Goal: Register for event/course

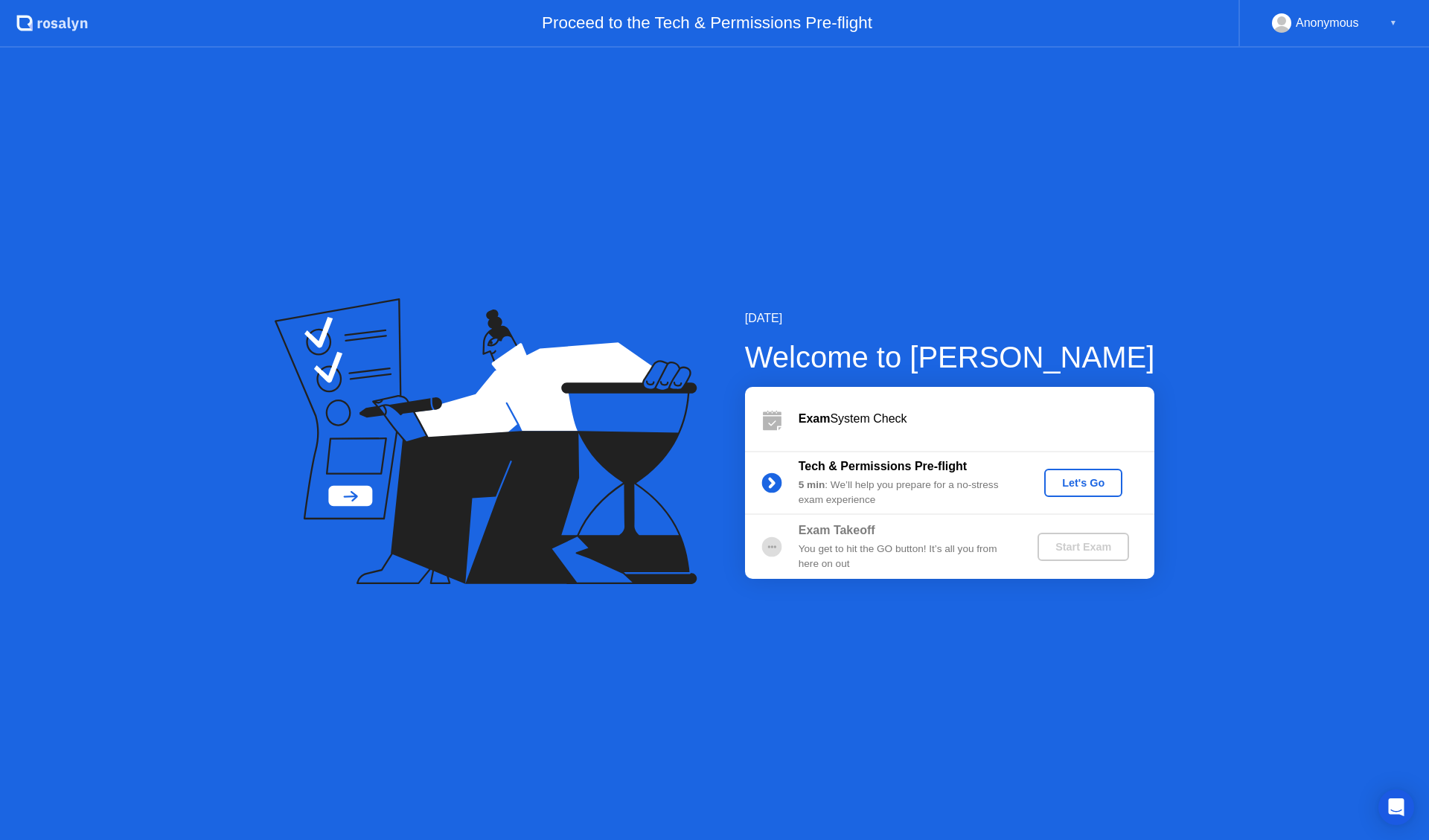
click at [1086, 482] on div "Let's Go" at bounding box center [1083, 483] width 67 height 12
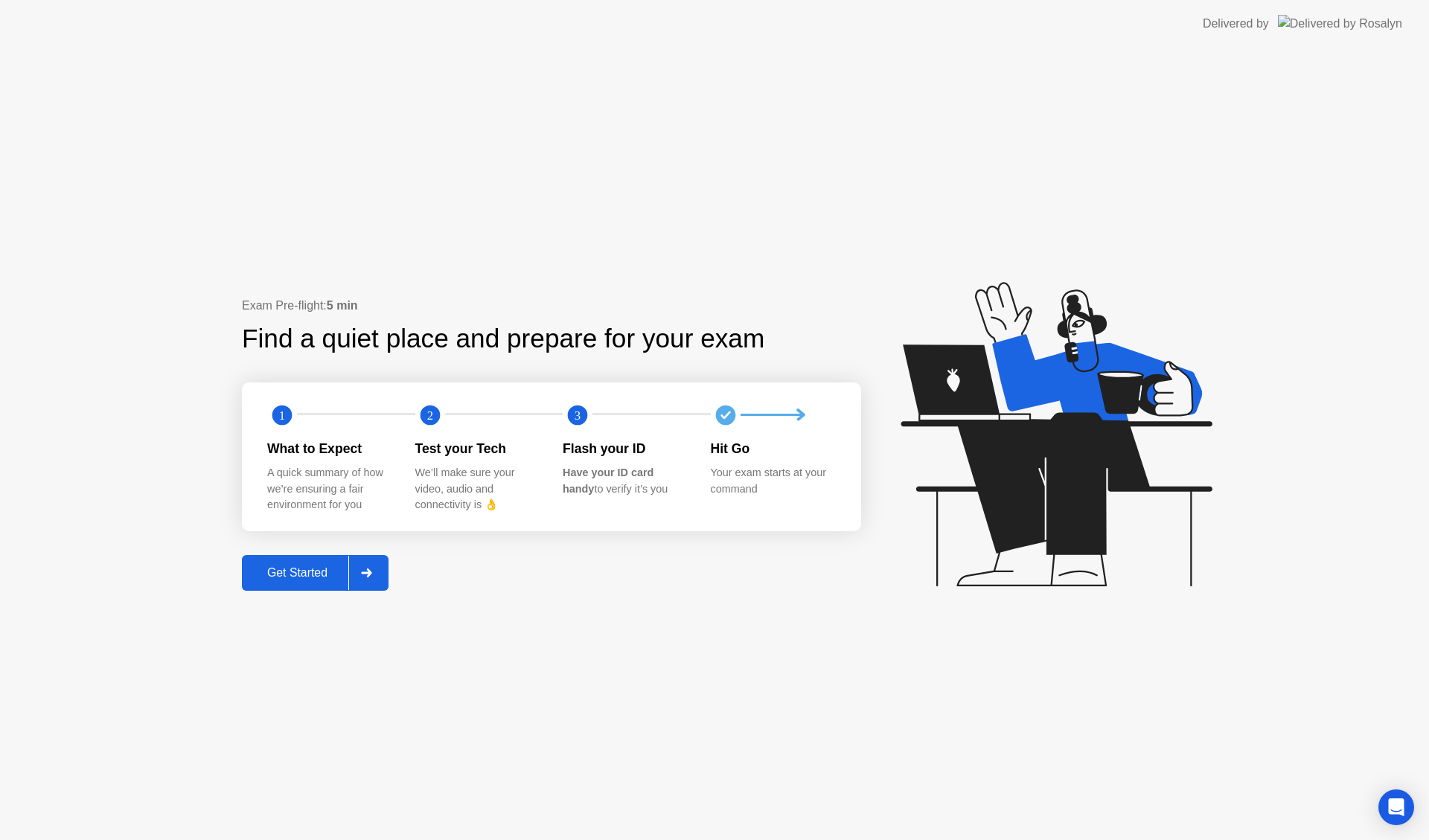
click at [372, 569] on icon at bounding box center [366, 573] width 11 height 9
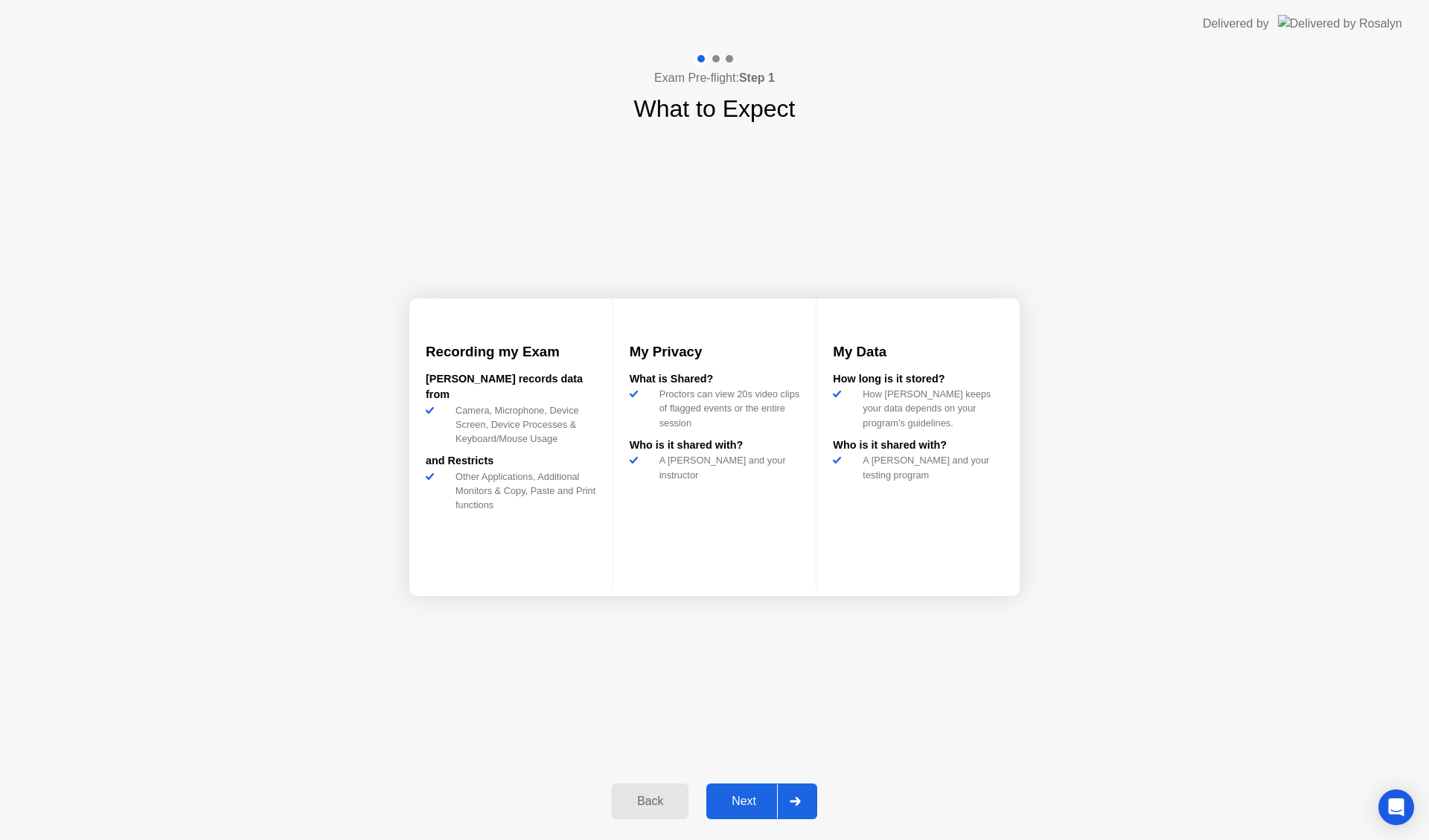
click at [796, 804] on icon at bounding box center [795, 801] width 11 height 9
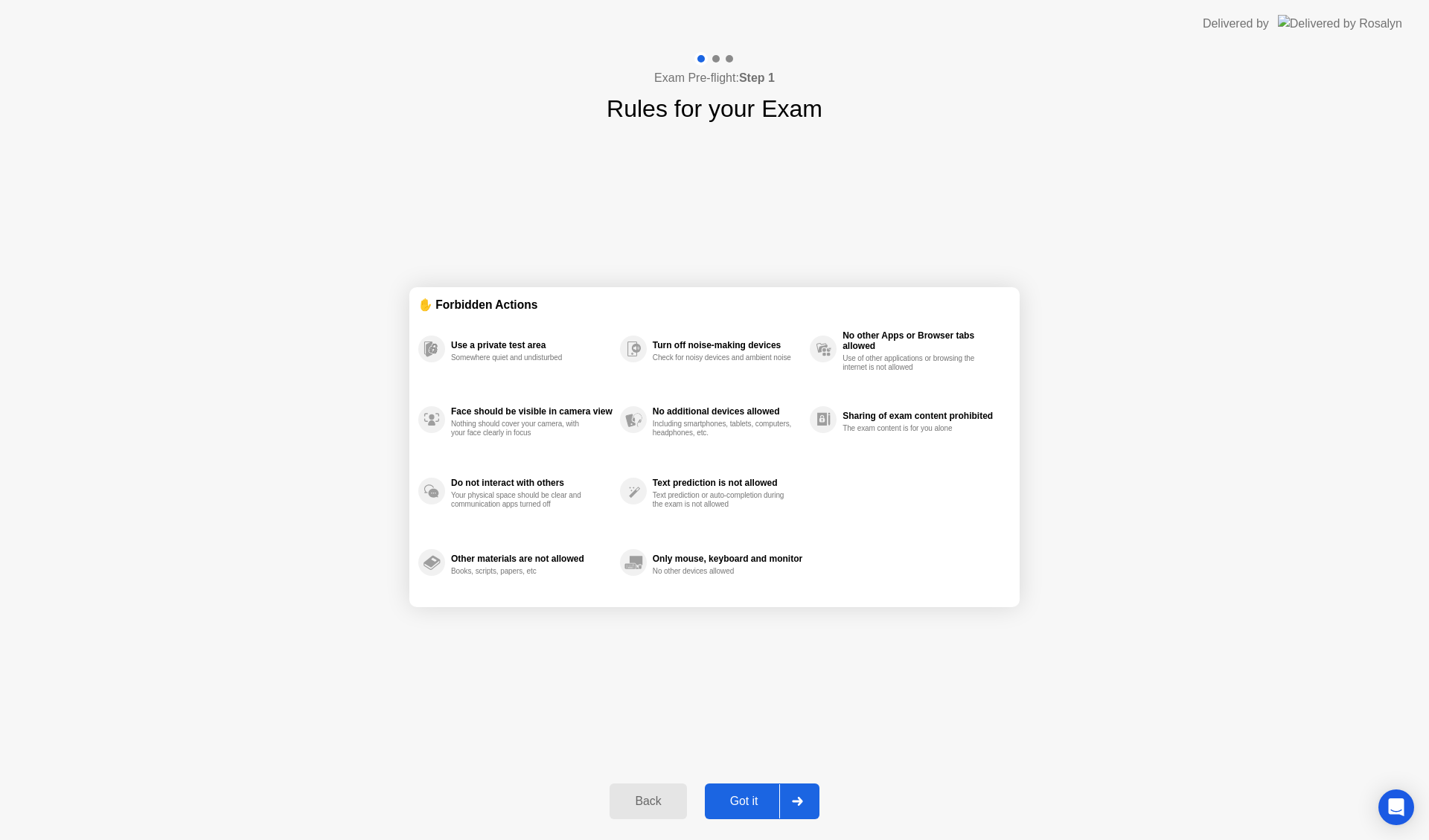
click at [796, 804] on icon at bounding box center [797, 801] width 11 height 9
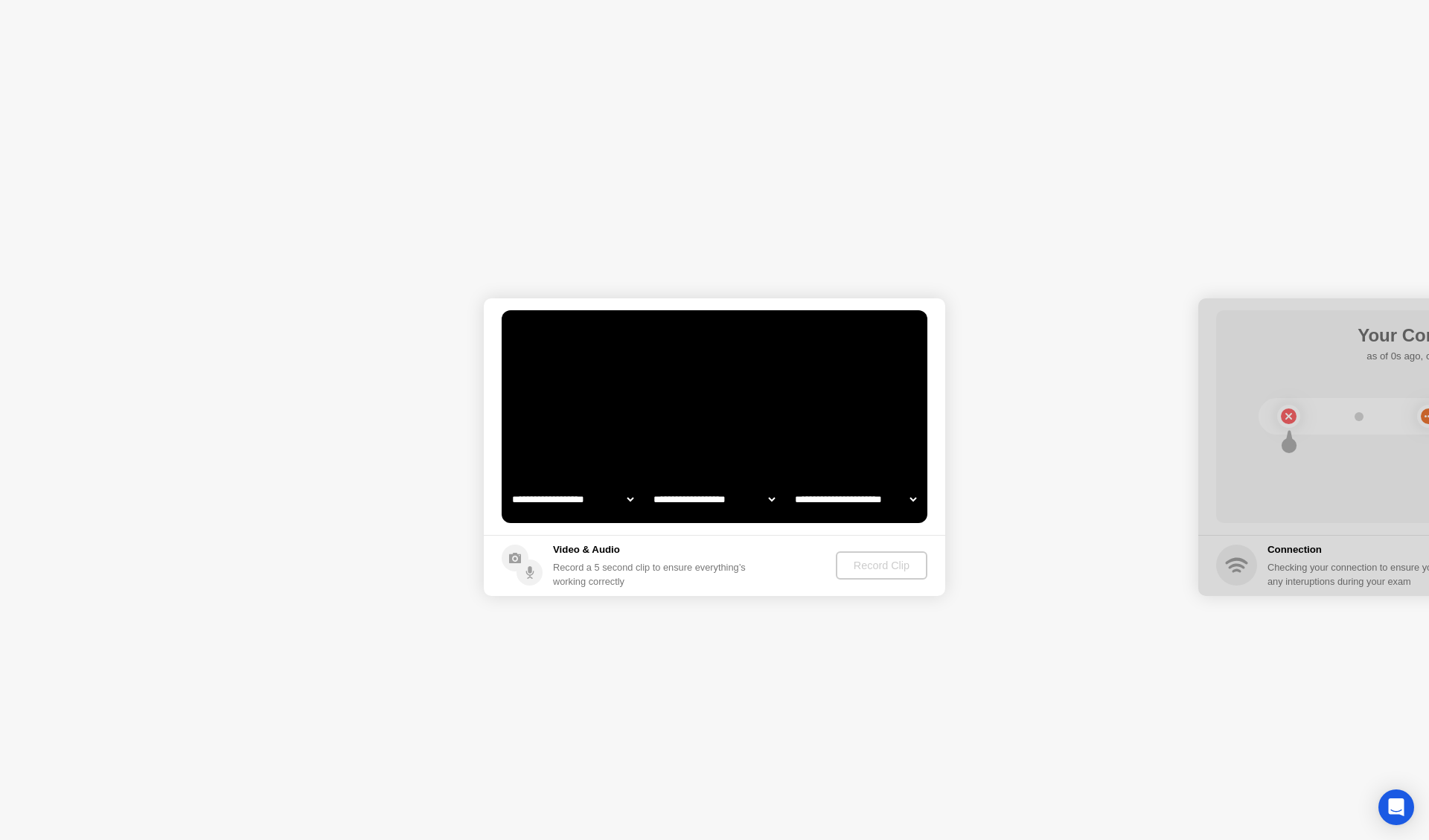
select select "**********"
select select "*******"
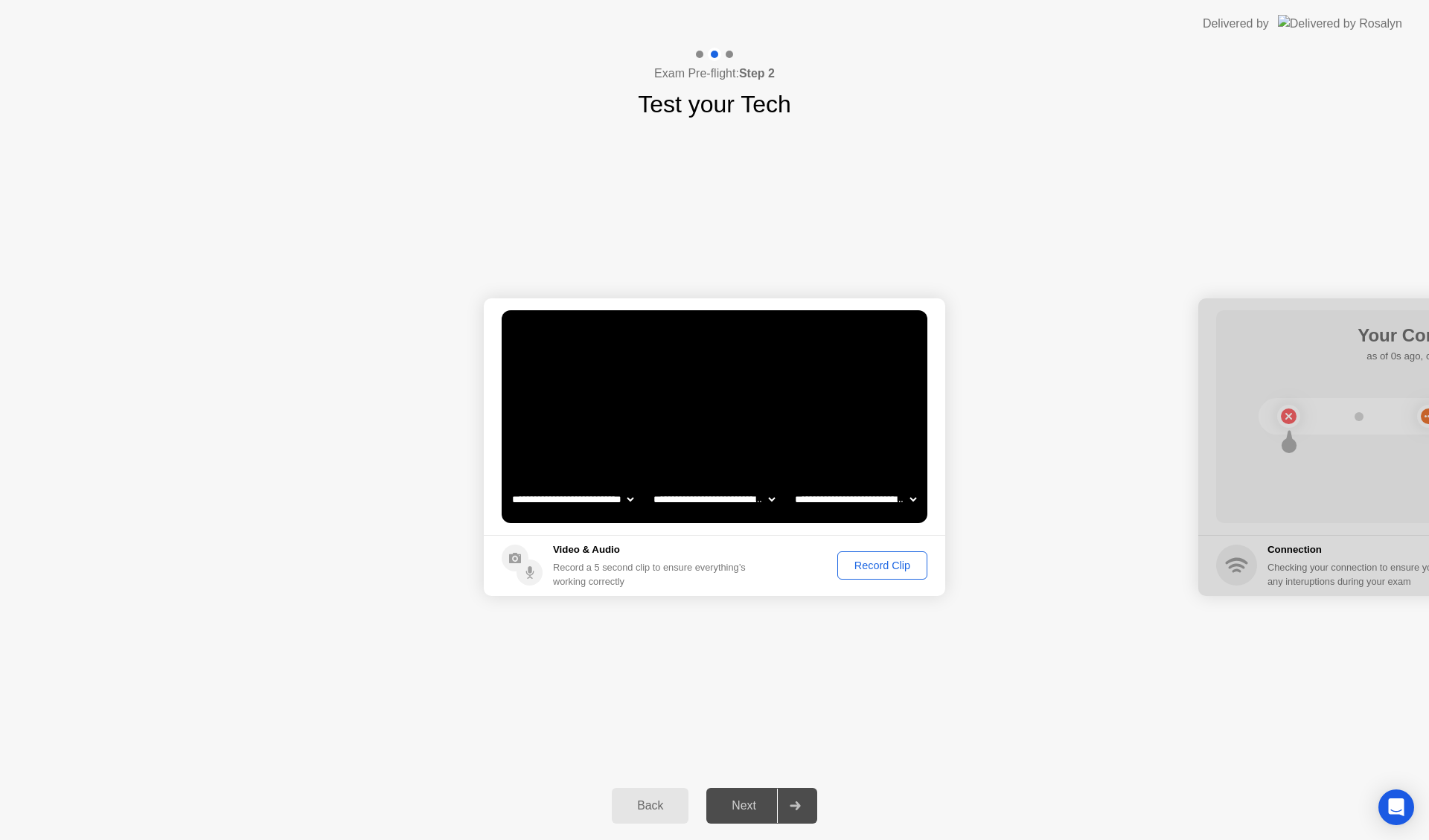
click at [872, 569] on div "Record Clip" at bounding box center [882, 566] width 80 height 12
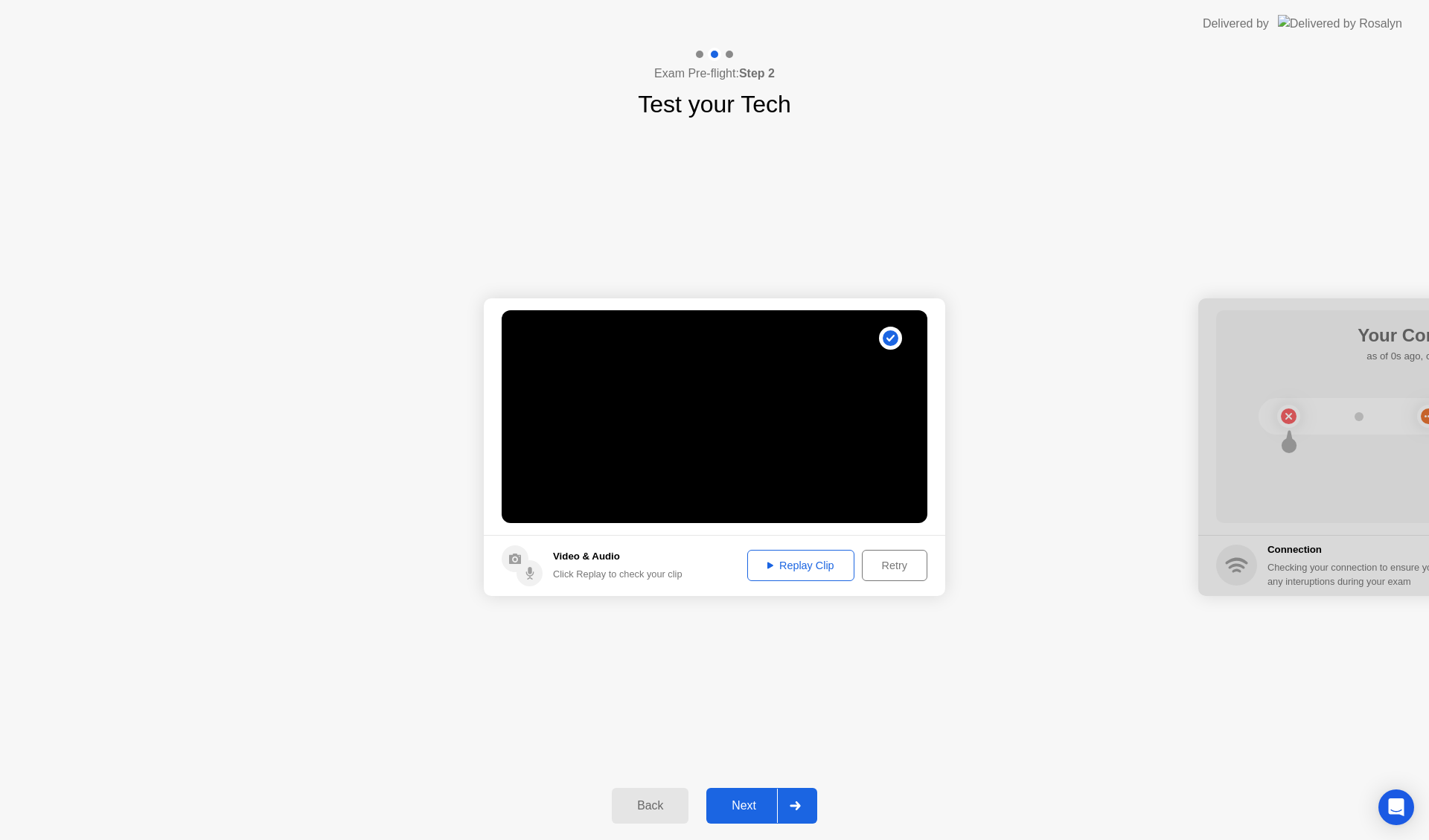
click at [819, 566] on div "Replay Clip" at bounding box center [801, 566] width 97 height 12
click at [791, 802] on icon at bounding box center [795, 806] width 11 height 9
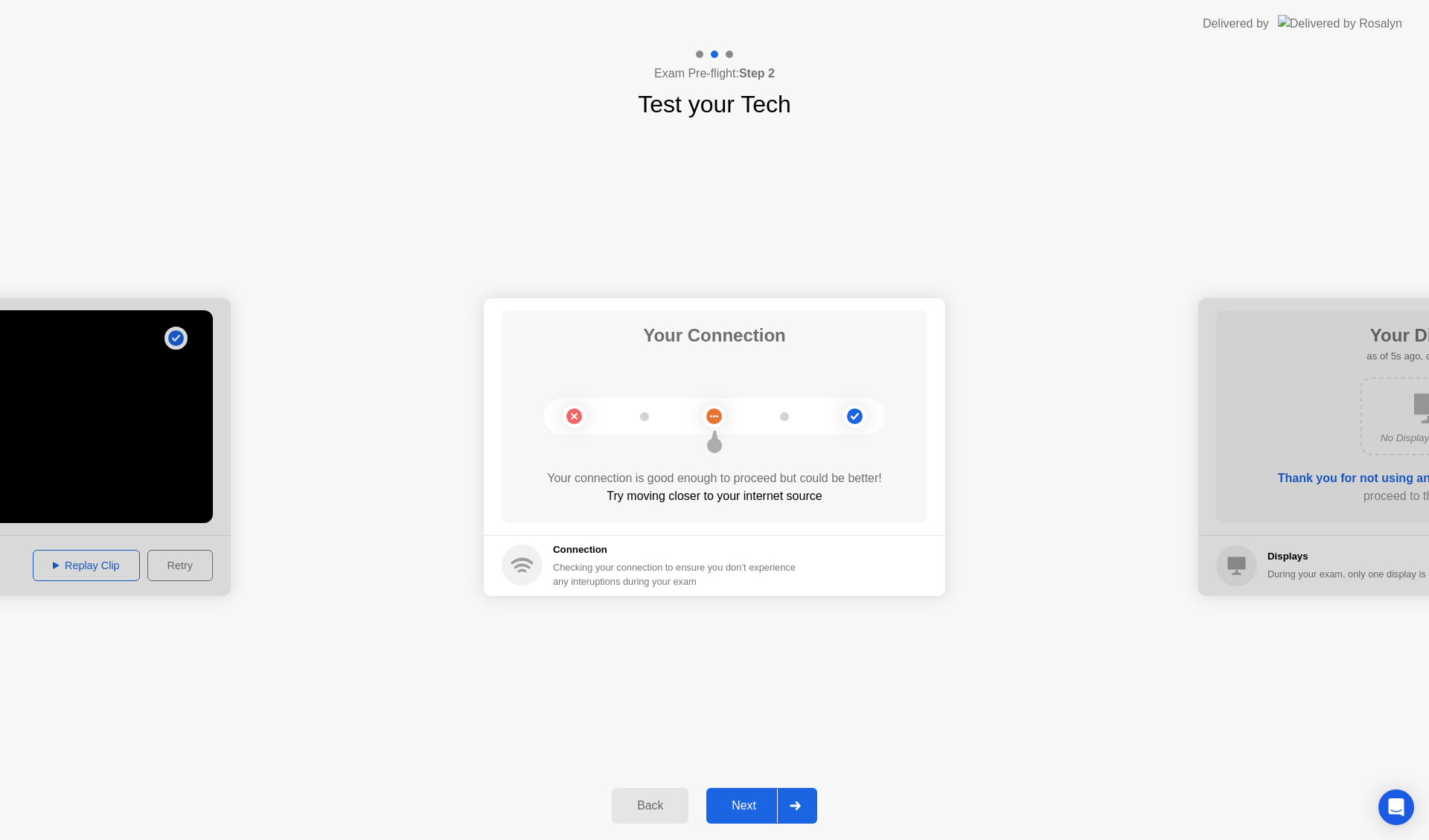
click at [798, 806] on icon at bounding box center [795, 806] width 11 height 9
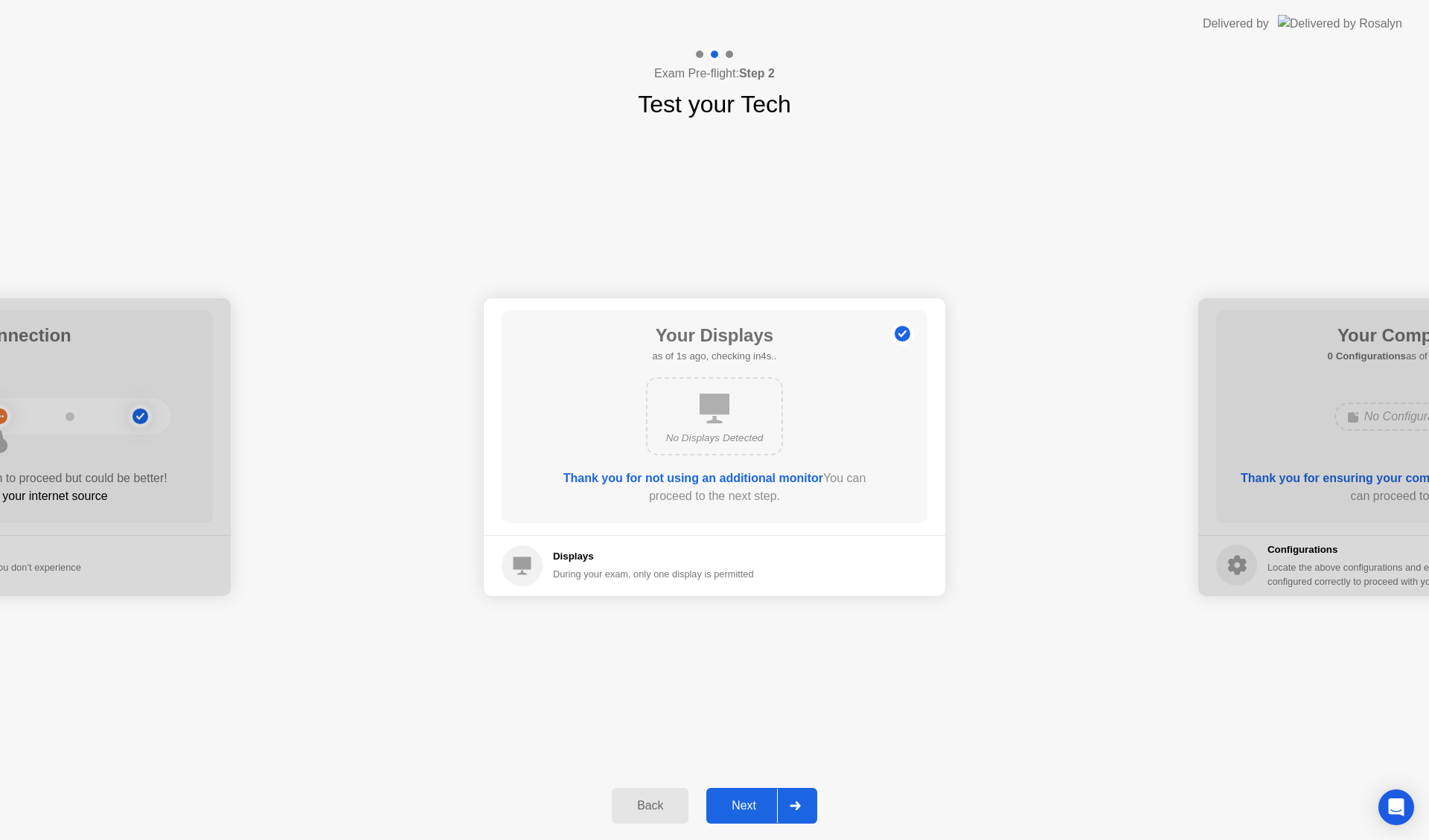
click at [798, 806] on icon at bounding box center [795, 806] width 11 height 9
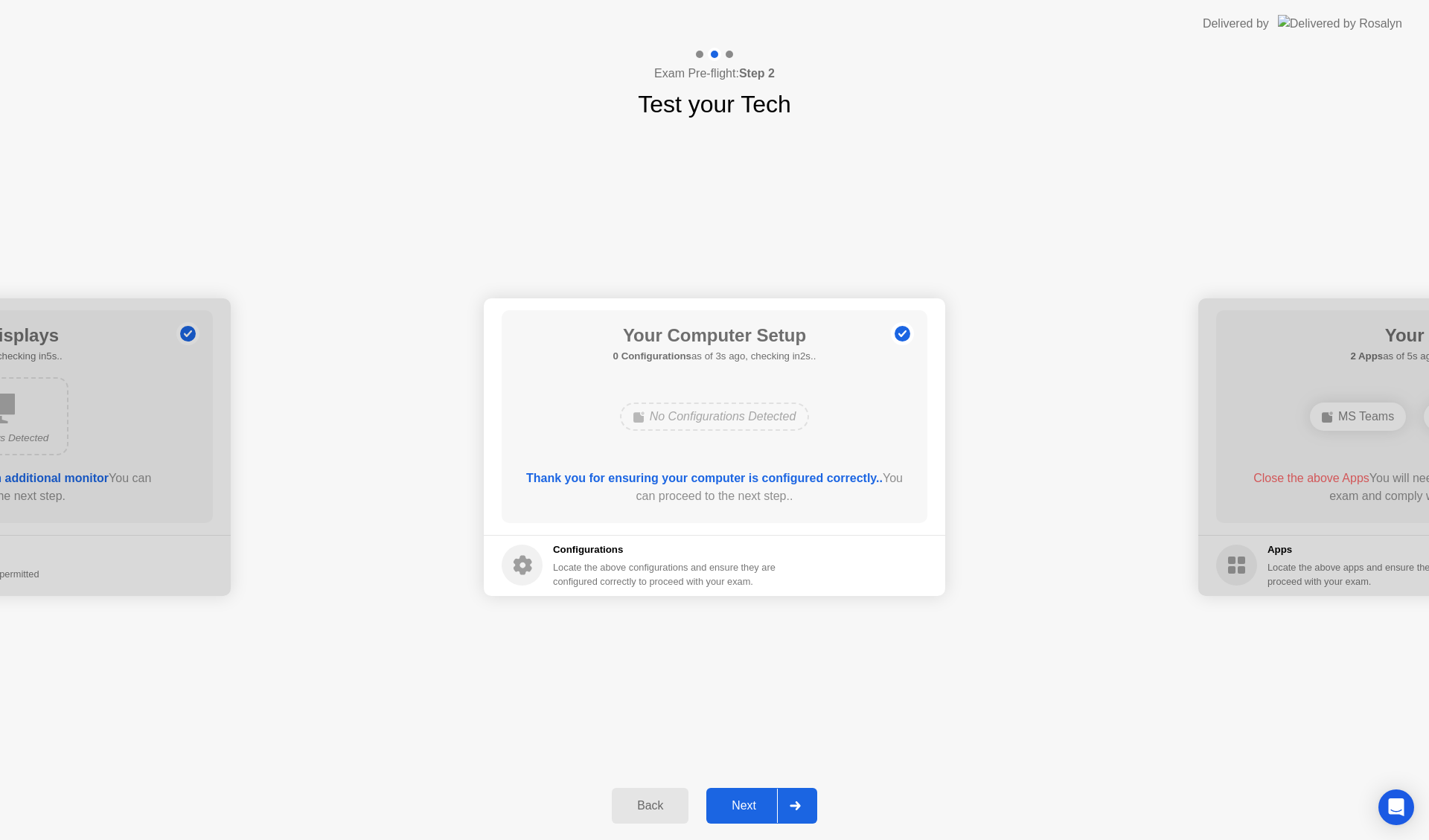
click at [798, 806] on icon at bounding box center [795, 806] width 11 height 9
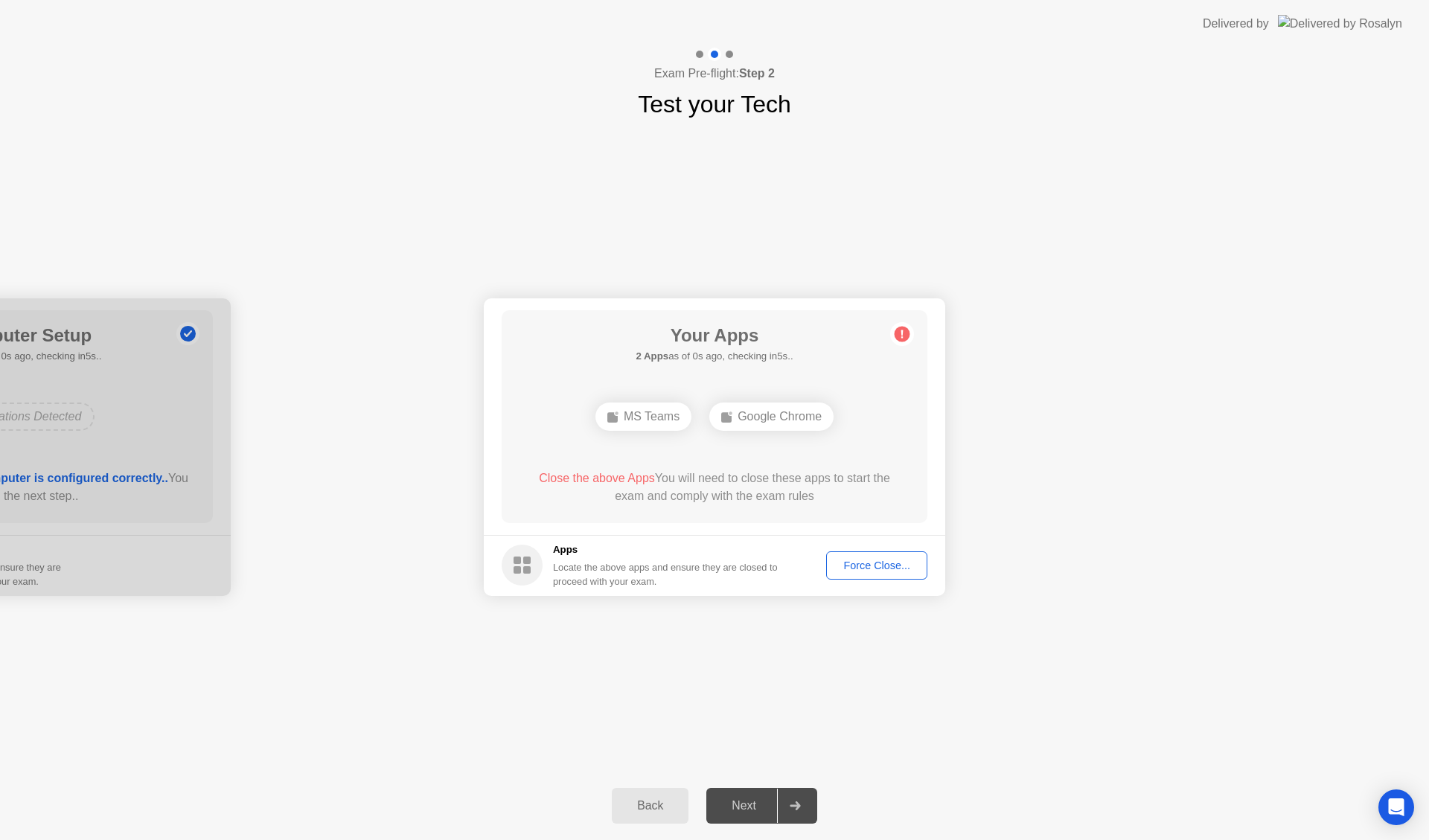
click at [862, 563] on div "Force Close..." at bounding box center [876, 566] width 91 height 12
click at [875, 559] on div "Force Close..." at bounding box center [876, 566] width 91 height 12
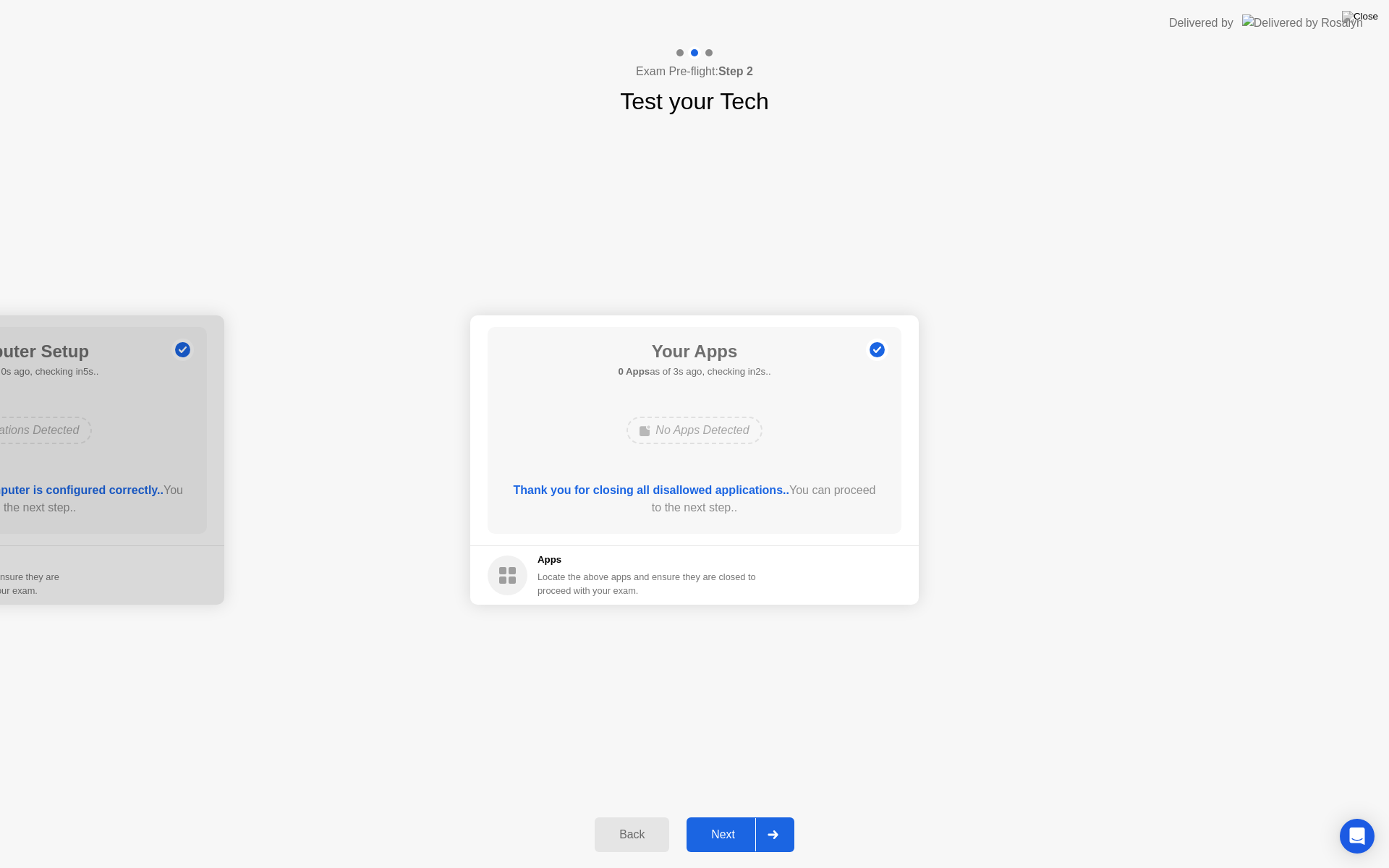
click at [783, 816] on div at bounding box center [772, 835] width 35 height 33
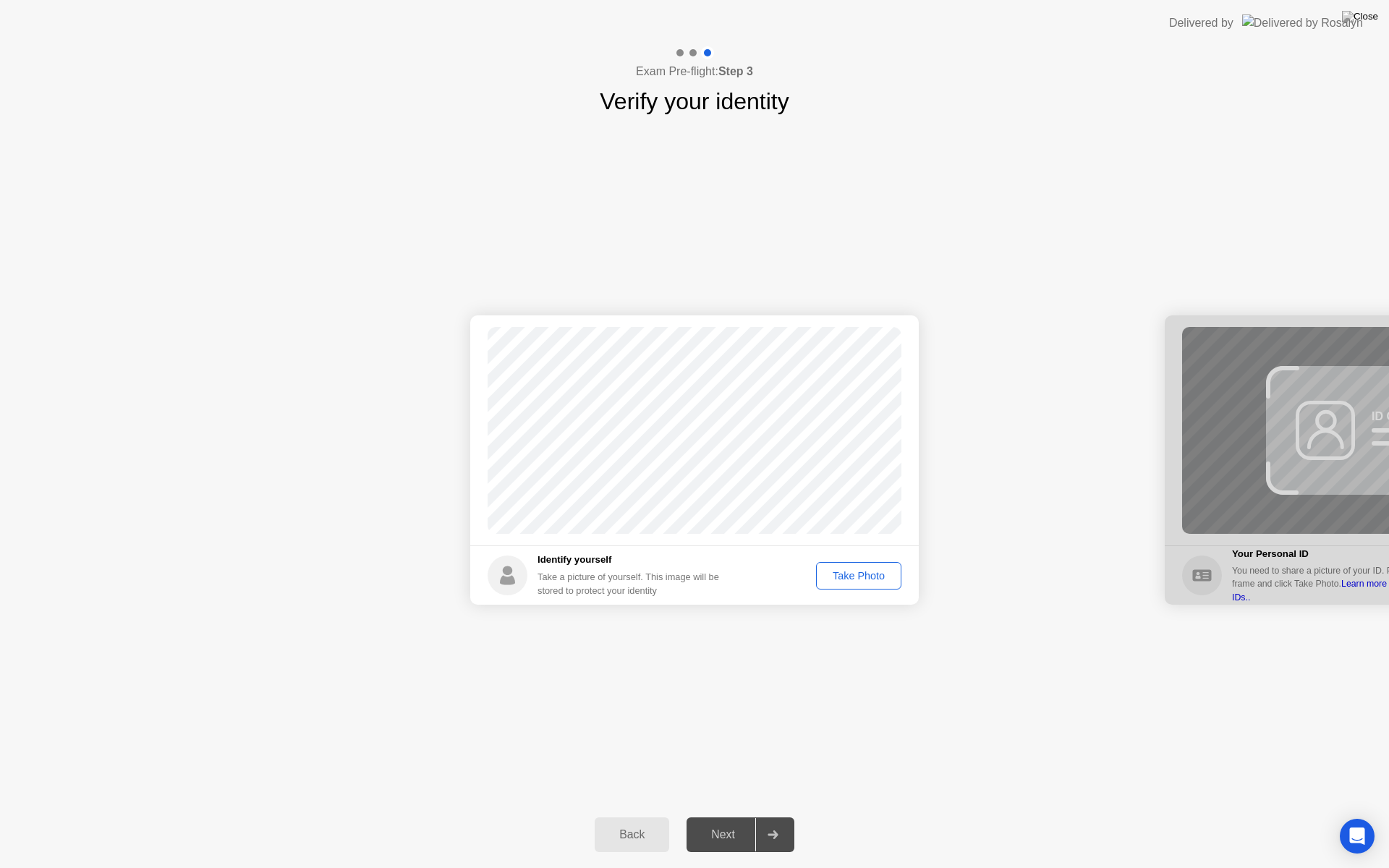
click at [871, 578] on div "Take Photo" at bounding box center [858, 576] width 75 height 12
click at [774, 816] on div at bounding box center [772, 835] width 35 height 33
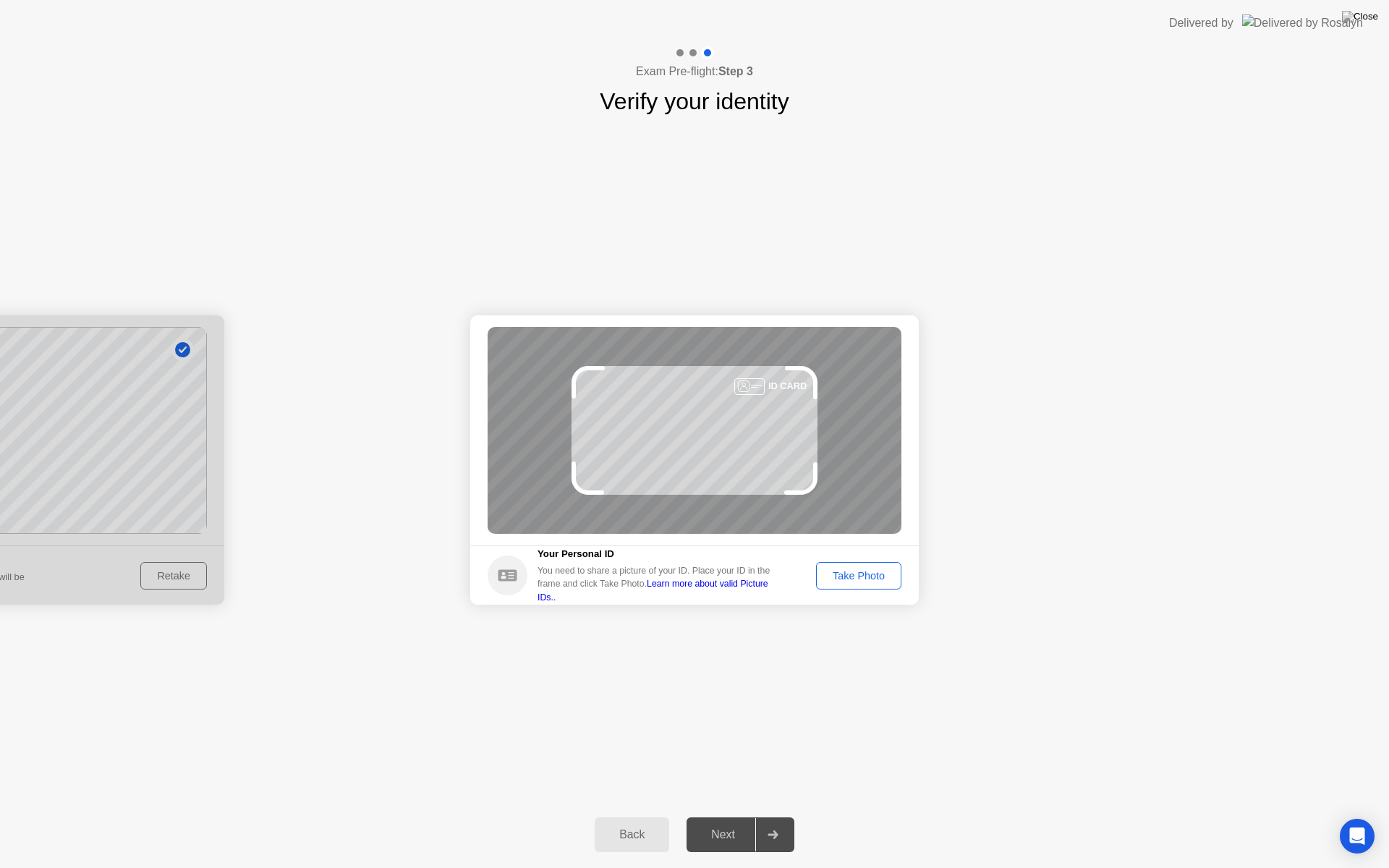
click at [838, 580] on div "Take Photo" at bounding box center [858, 576] width 75 height 12
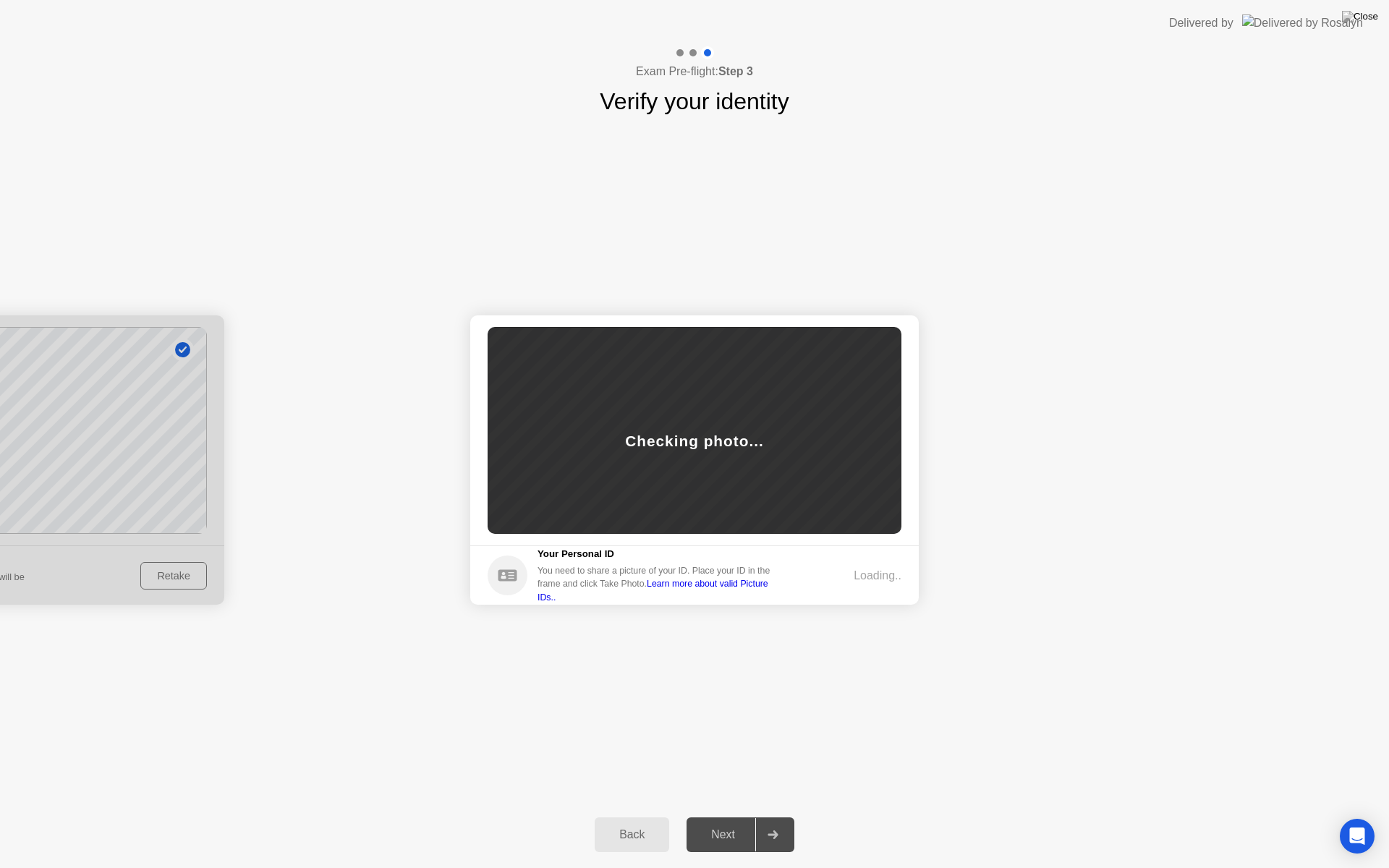
click at [704, 595] on link "Learn more about valid Picture IDs.." at bounding box center [653, 590] width 231 height 23
click at [765, 816] on div at bounding box center [772, 835] width 35 height 33
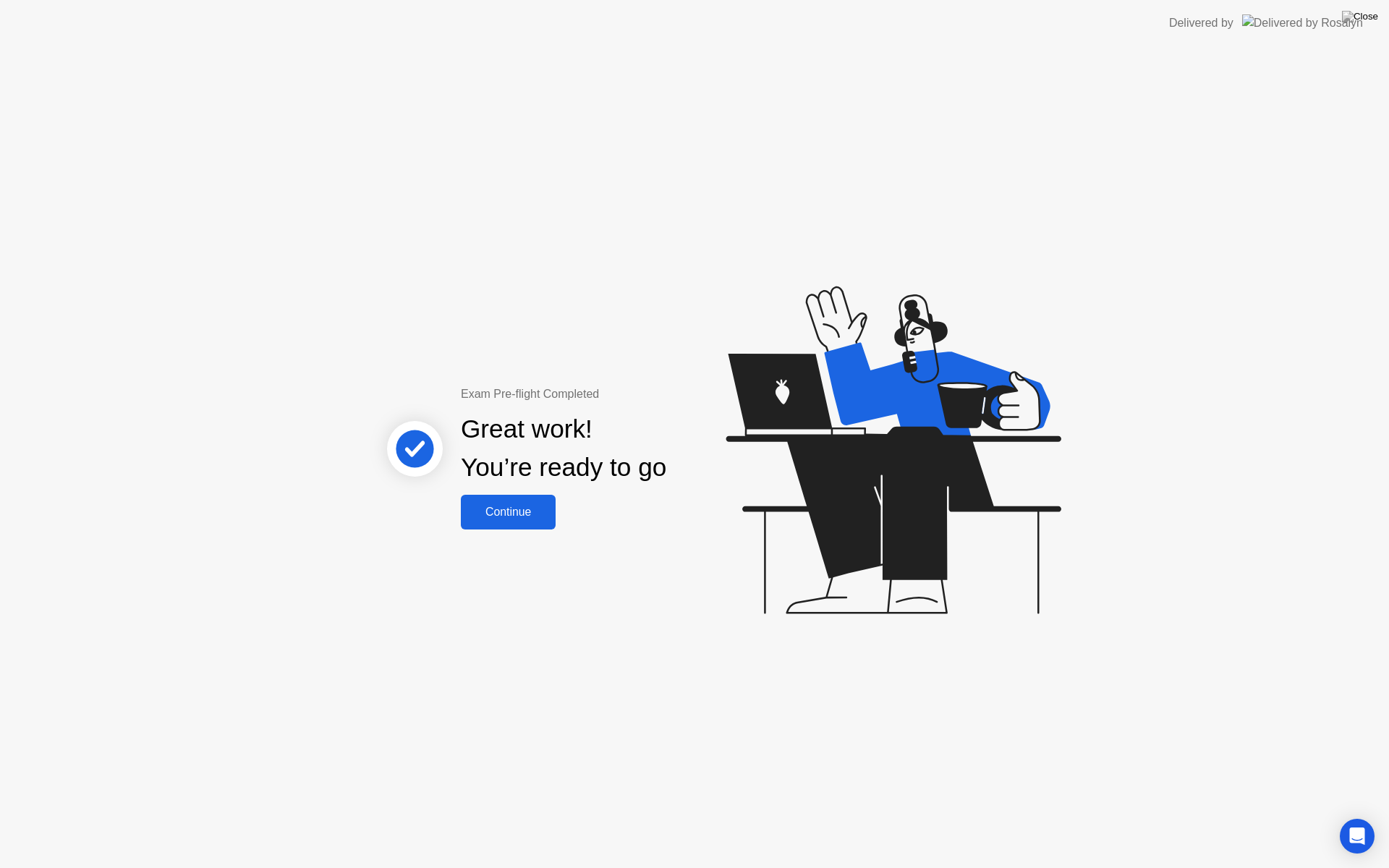
click at [509, 518] on div "Continue" at bounding box center [508, 512] width 86 height 13
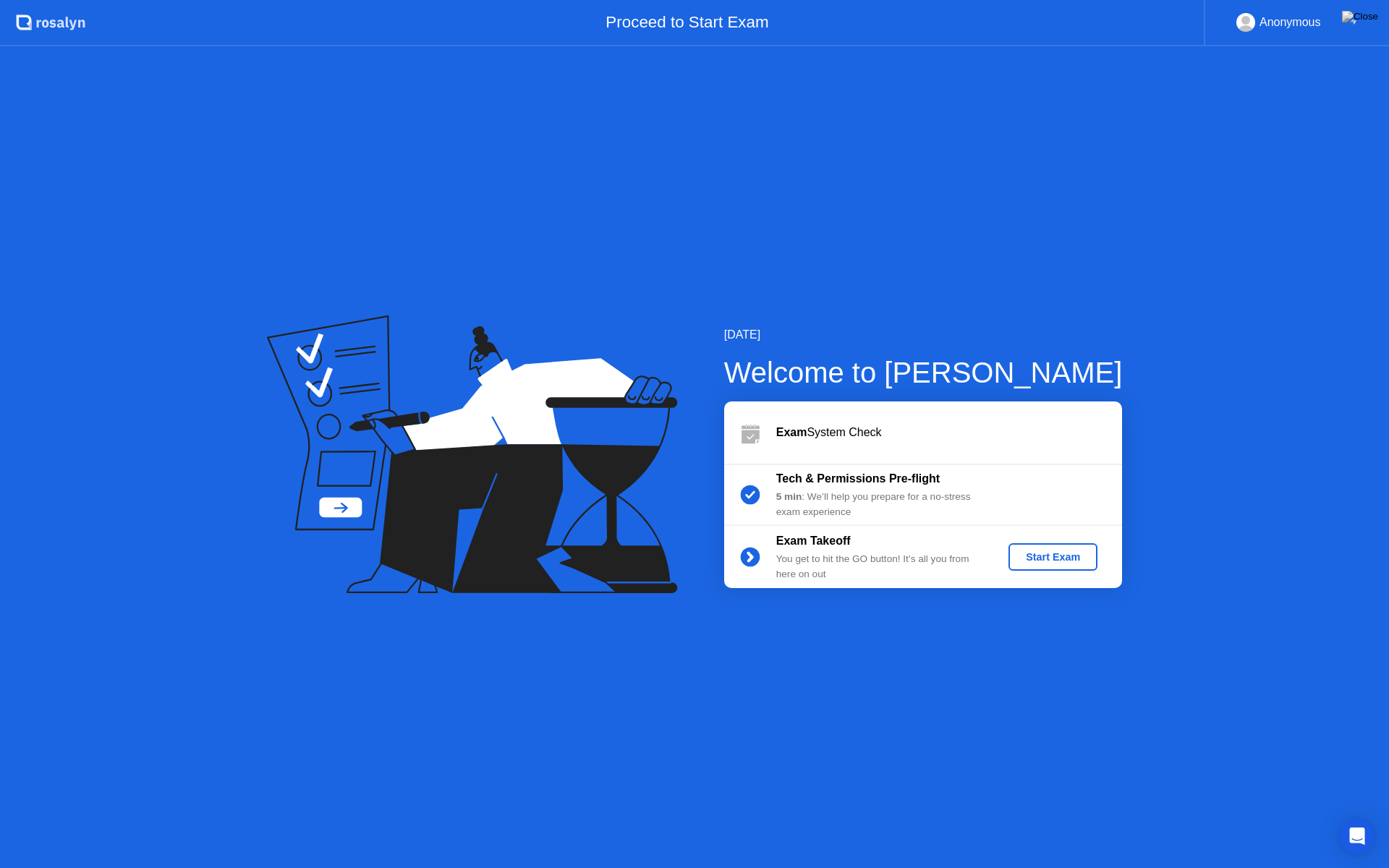
click at [1038, 563] on div "Start Exam" at bounding box center [1053, 557] width 77 height 12
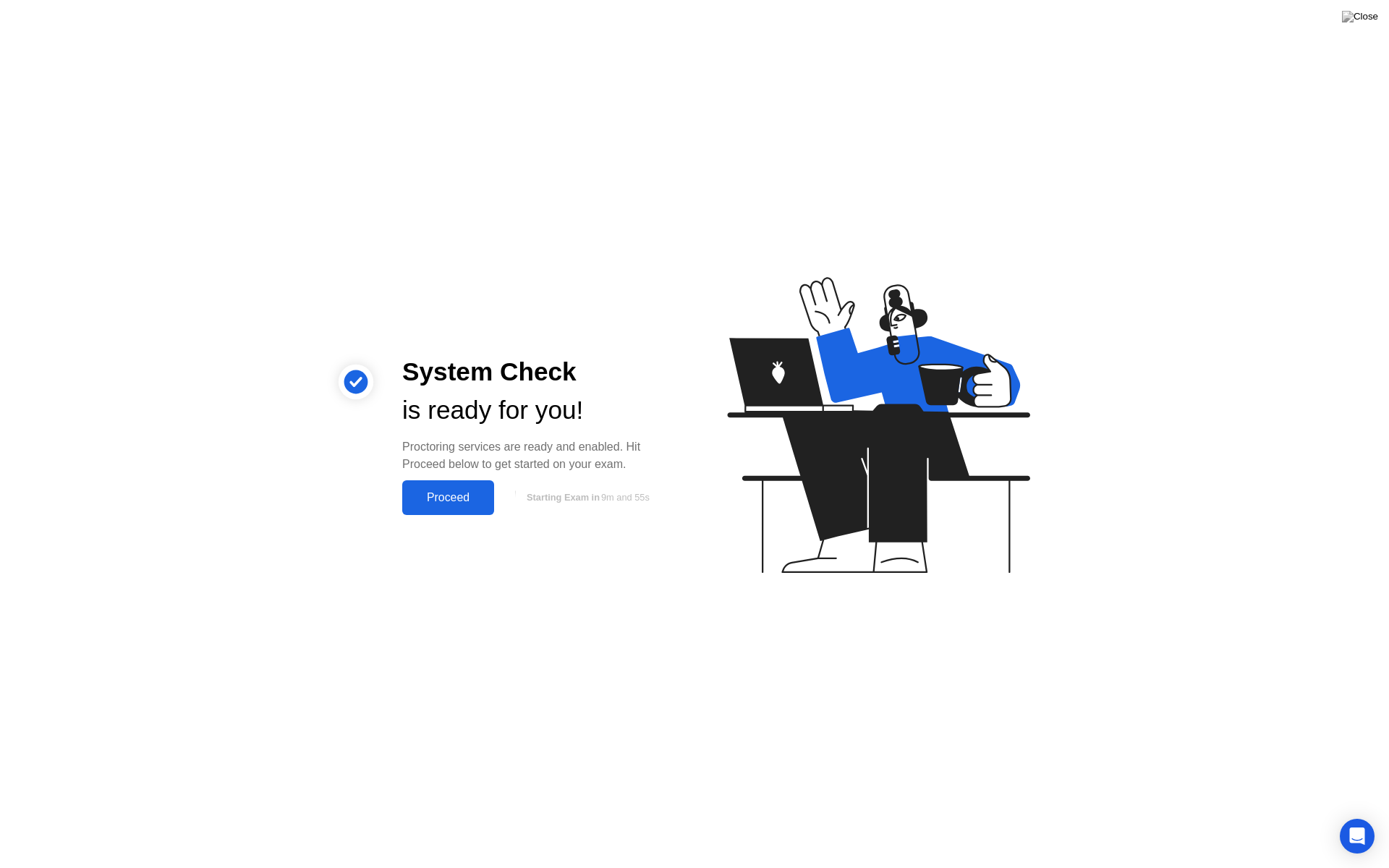
click at [468, 488] on button "Proceed" at bounding box center [448, 497] width 92 height 35
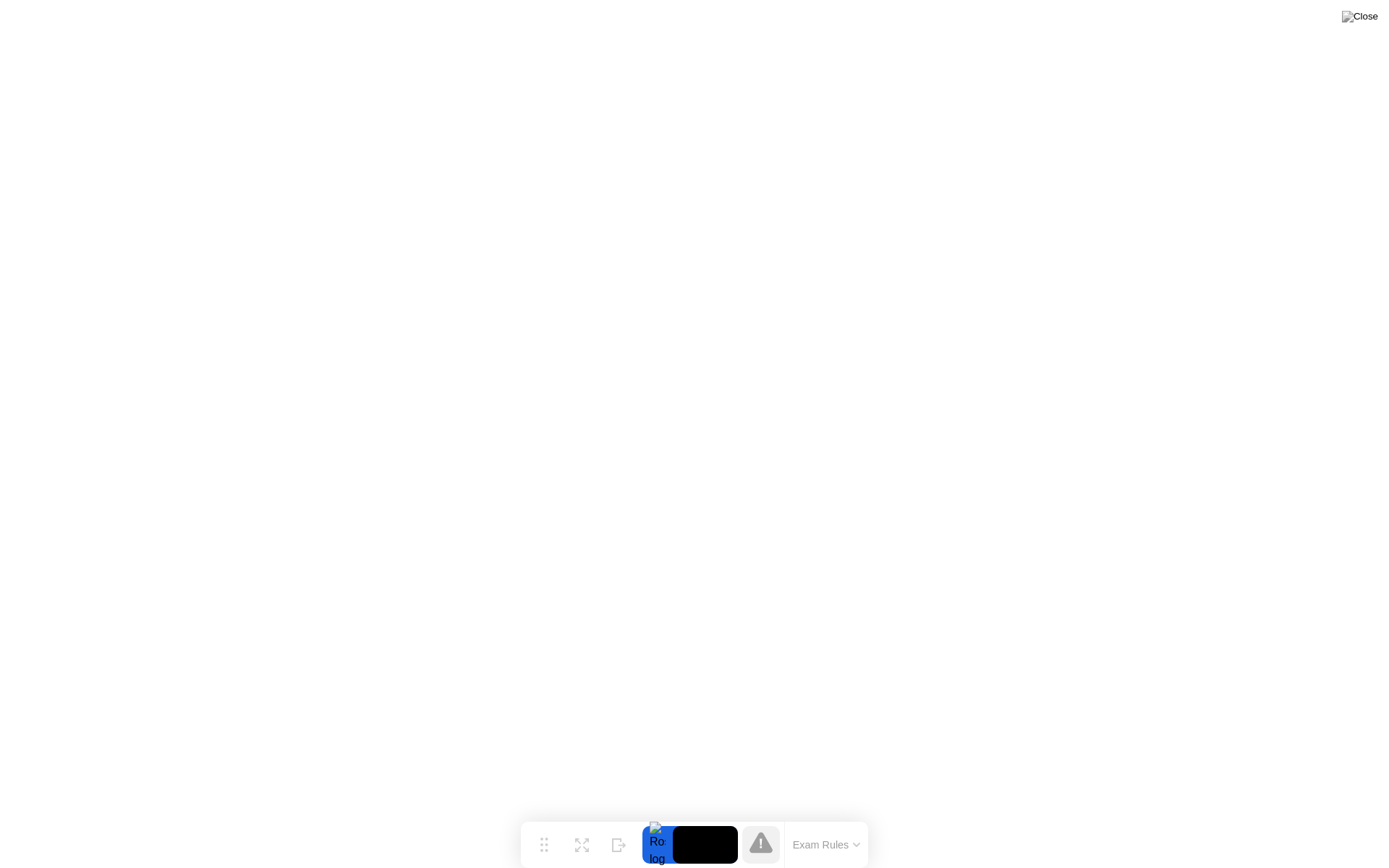
click at [853, 816] on button "Exam Rules" at bounding box center [826, 845] width 77 height 13
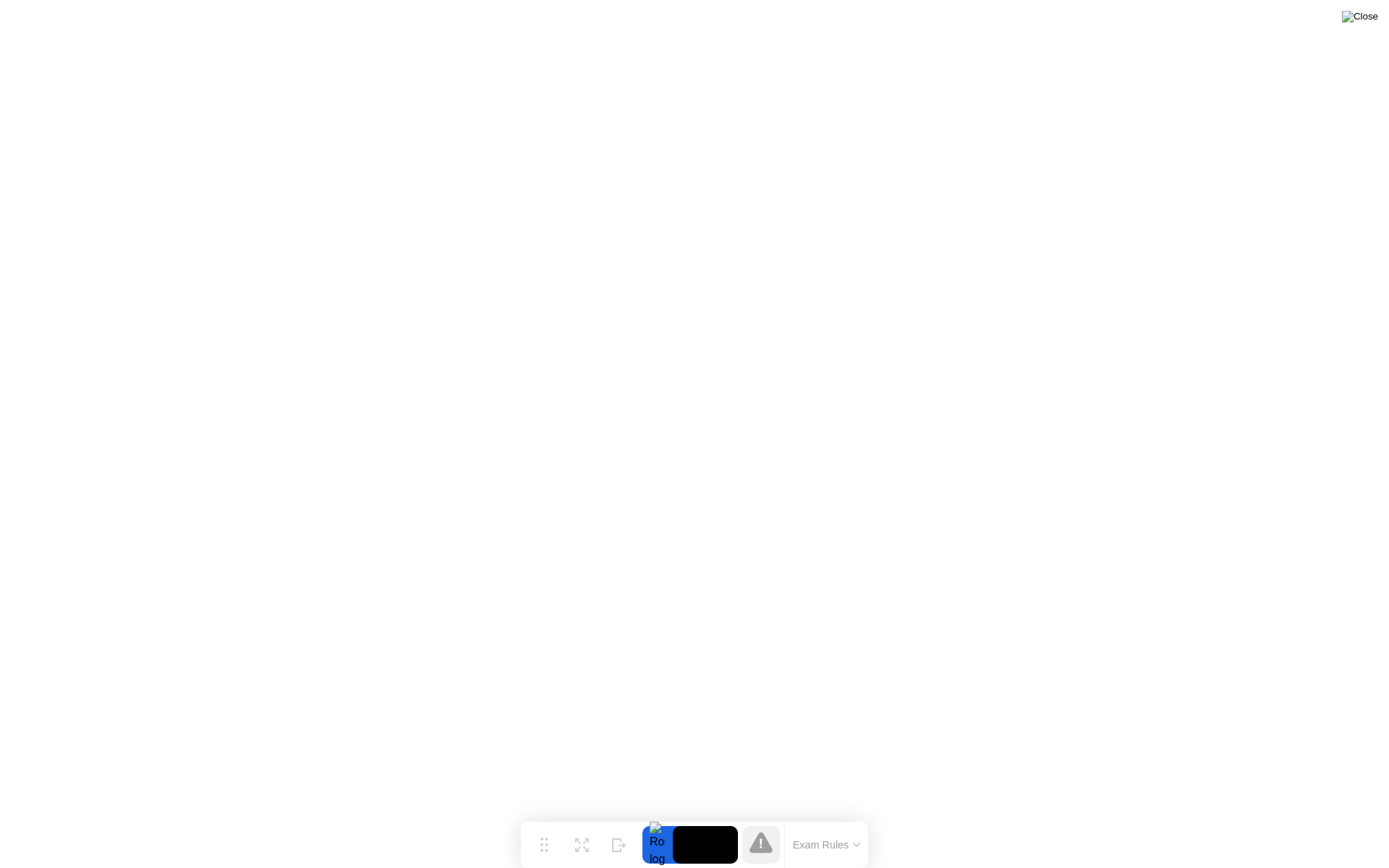
click at [1376, 13] on img at bounding box center [1360, 17] width 36 height 12
click at [1371, 22] on img at bounding box center [1360, 17] width 36 height 12
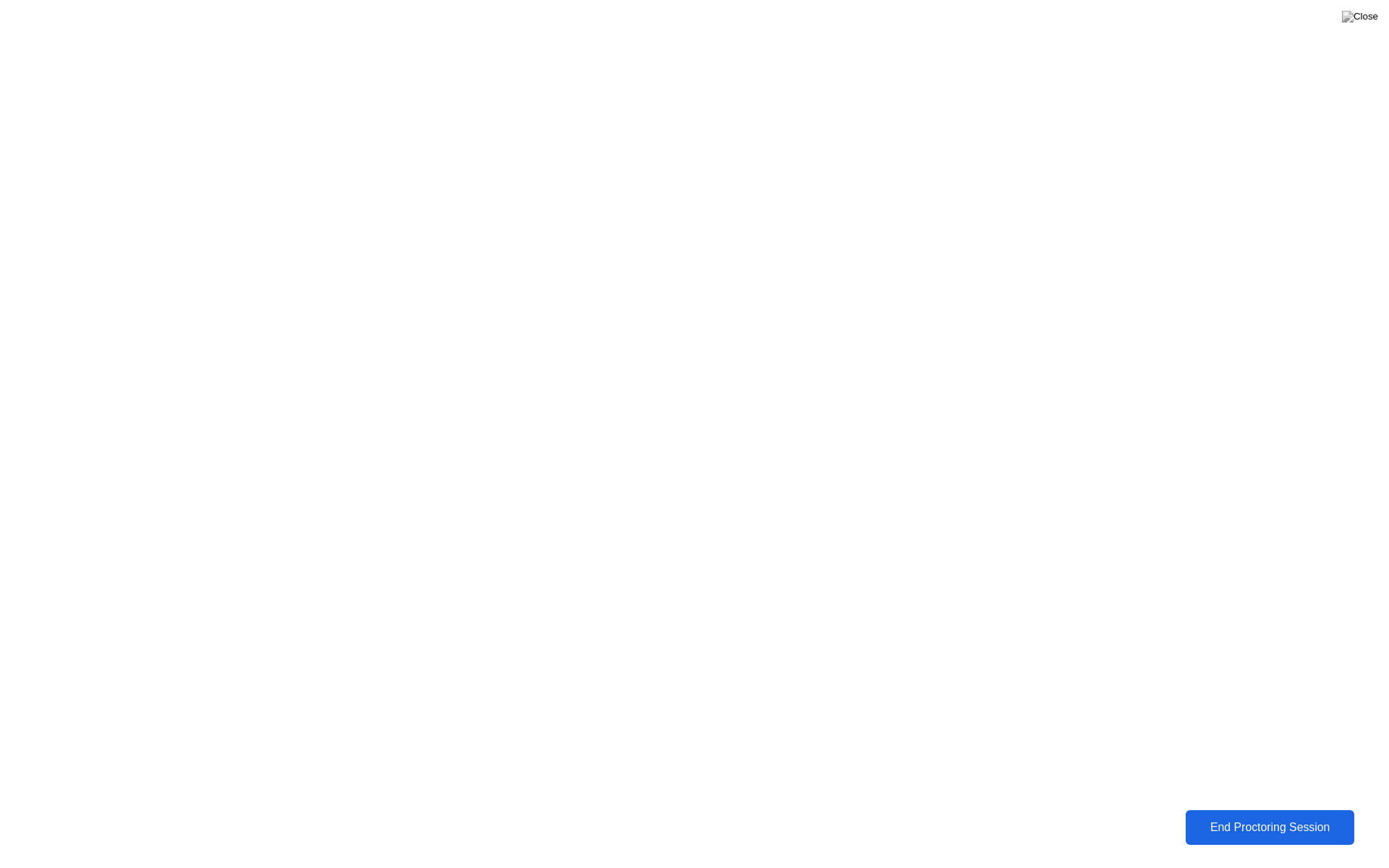
click at [1271, 816] on div "End Proctoring Session" at bounding box center [1269, 828] width 161 height 13
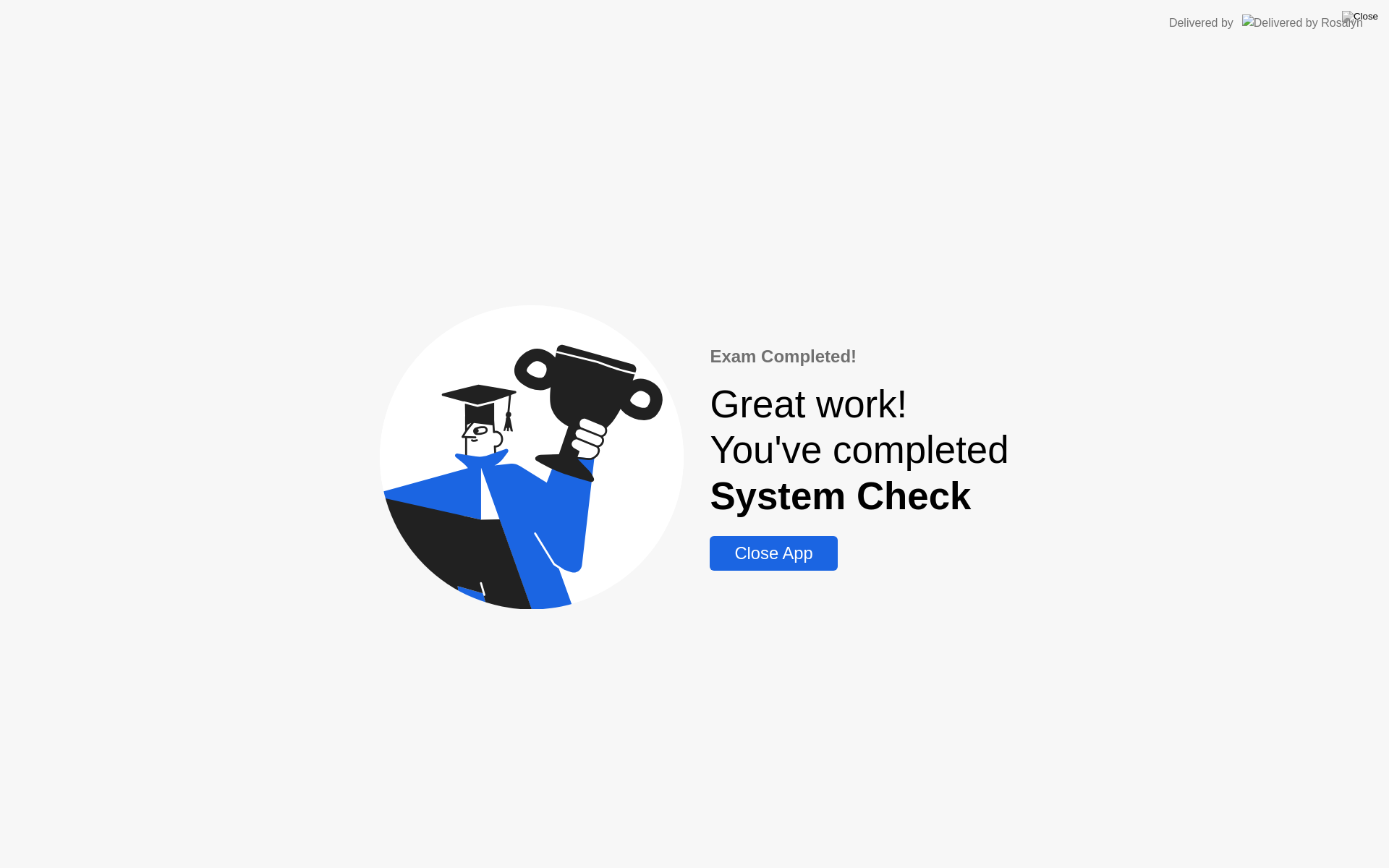
click at [788, 547] on div "Close App" at bounding box center [774, 553] width 119 height 20
